Goal: Find specific page/section: Locate a particular part of the current website

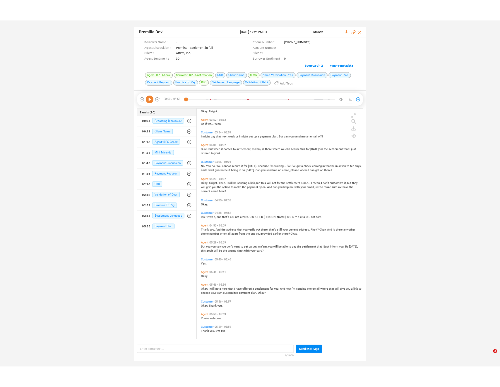
scroll to position [560, 0]
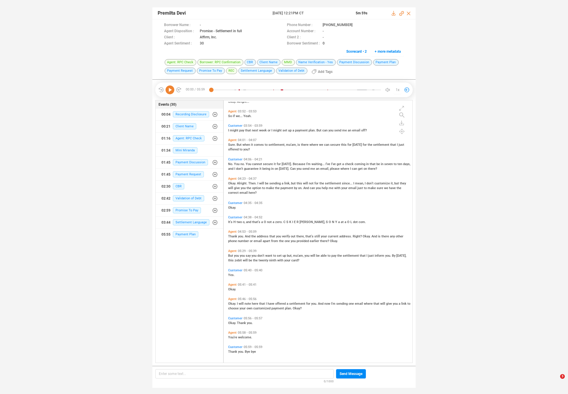
click at [128, 77] on div "Premilta Devi [DATE] 12:21PM CT 5m 59s Borrower Name : - Phone Number : [PHONE_…" at bounding box center [284, 194] width 568 height 389
click at [232, 183] on span "Okay." at bounding box center [232, 183] width 9 height 4
click at [251, 193] on div "Okay. Alright. Then. I will be sending a link, but this will not for the settle…" at bounding box center [319, 187] width 183 height 14
click at [229, 255] on span "But" at bounding box center [231, 256] width 6 height 4
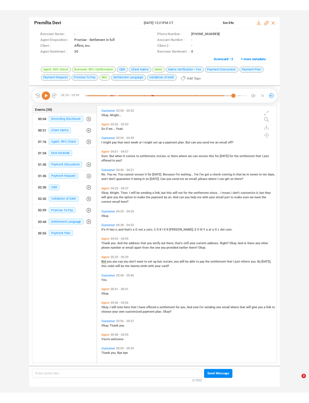
scroll to position [0, 0]
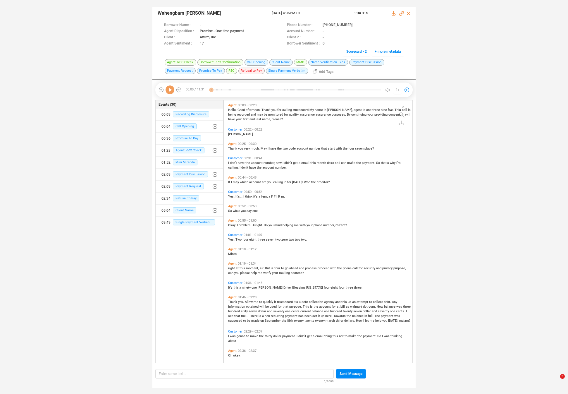
scroll to position [261, 186]
click at [248, 303] on span "Allow" at bounding box center [249, 302] width 9 height 4
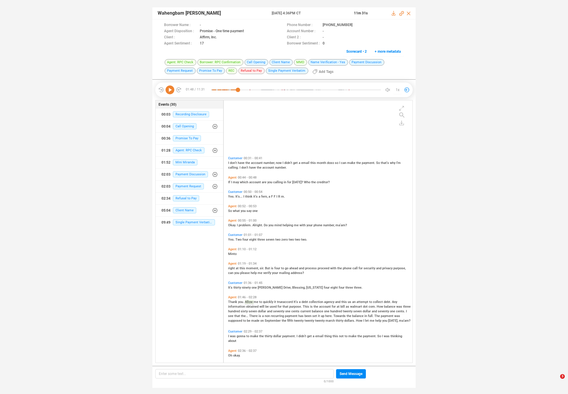
scroll to position [79, 0]
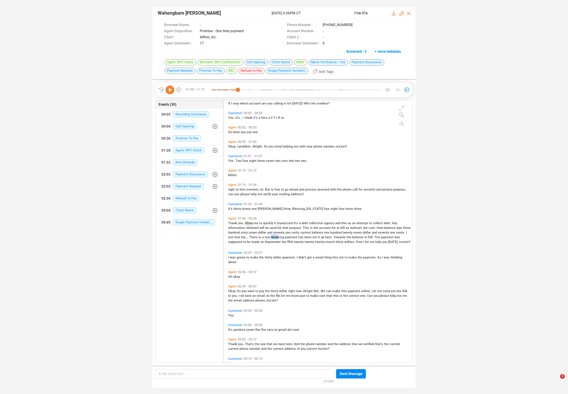
click at [271, 236] on span "recurring" at bounding box center [278, 237] width 14 height 4
click at [269, 236] on span "non" at bounding box center [268, 237] width 6 height 4
click at [254, 240] on span "made" at bounding box center [255, 242] width 9 height 4
click at [252, 257] on span "make" at bounding box center [254, 257] width 9 height 4
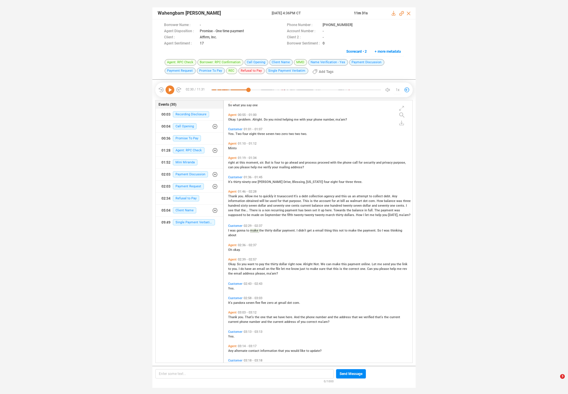
click at [251, 262] on span "want" at bounding box center [251, 264] width 8 height 4
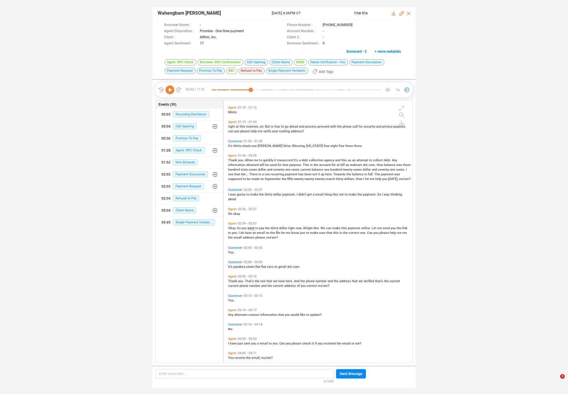
click at [247, 281] on span "That's" at bounding box center [250, 281] width 10 height 4
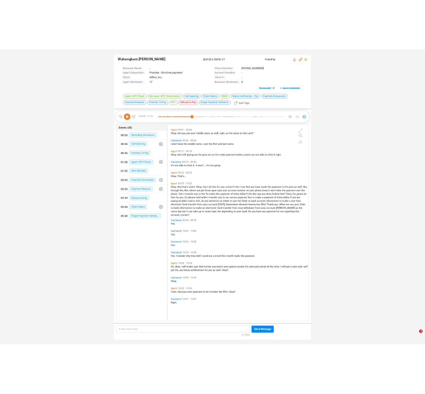
scroll to position [999, 0]
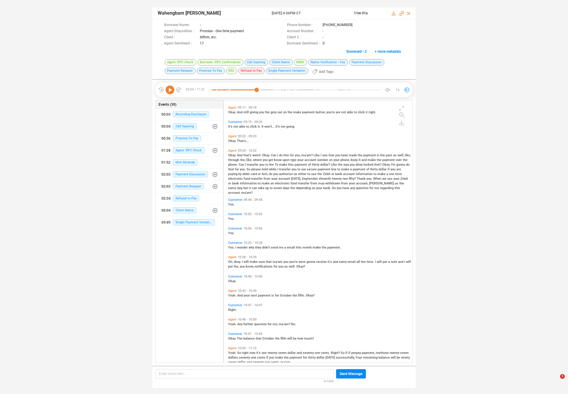
click at [110, 48] on div "Wahengbam Surjit Singh 11 Sep 2025 @ 4:36PM CT 11m 31s Borrower Name : - Phone …" at bounding box center [284, 194] width 568 height 389
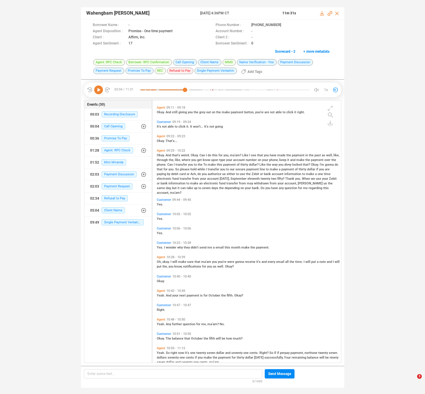
click at [52, 42] on div "Wahengbam Surjit Singh 11 Sep 2025 @ 4:36PM CT 11m 31s Borrower Name : - Phone …" at bounding box center [212, 194] width 425 height 389
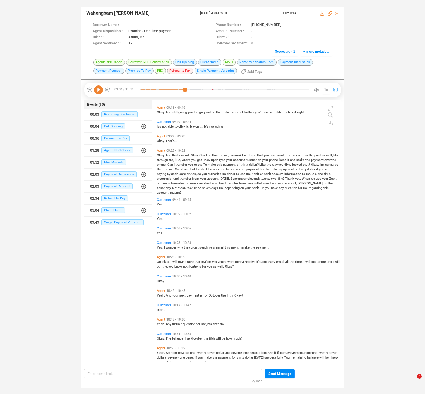
click at [54, 104] on div "Wahengbam Surjit Singh 11 Sep 2025 @ 4:36PM CT 11m 31s Borrower Name : - Phone …" at bounding box center [212, 194] width 425 height 389
